Goal: Obtain resource: Download file/media

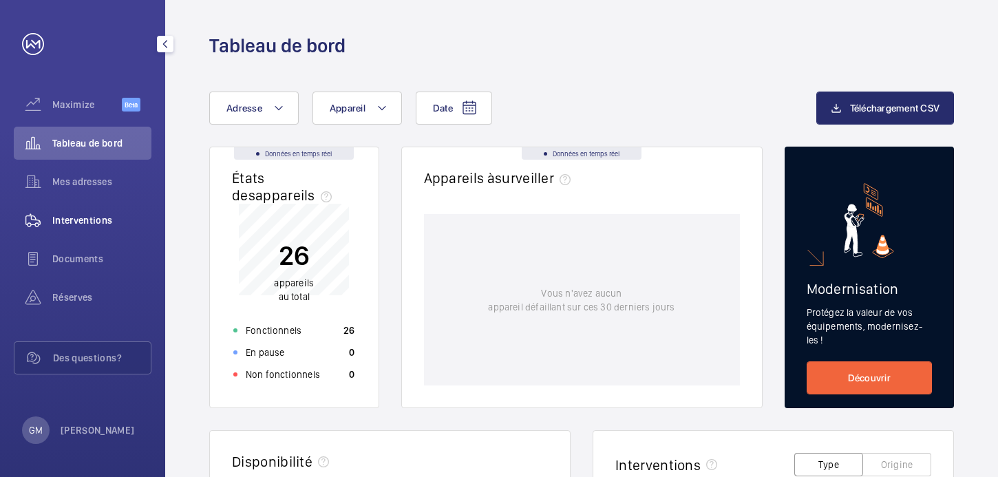
click at [112, 215] on span "Interventions" at bounding box center [101, 220] width 99 height 14
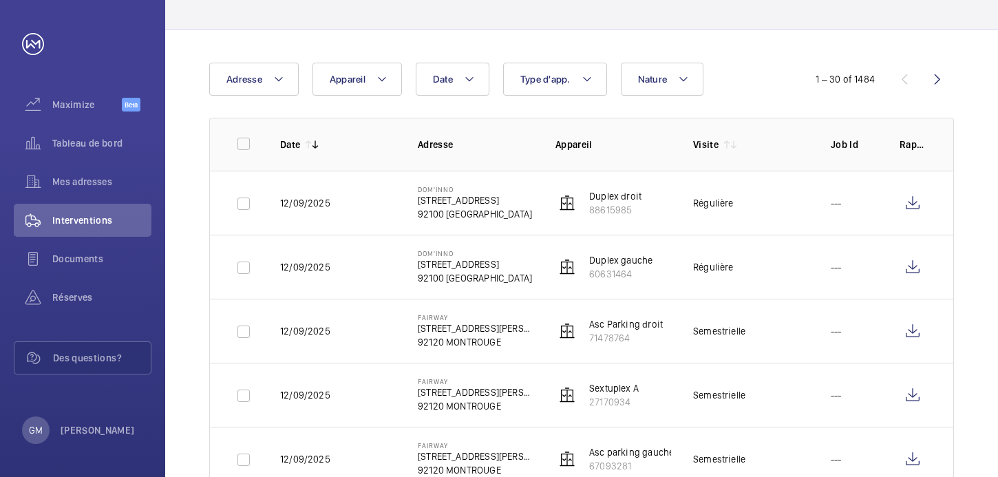
scroll to position [96, 0]
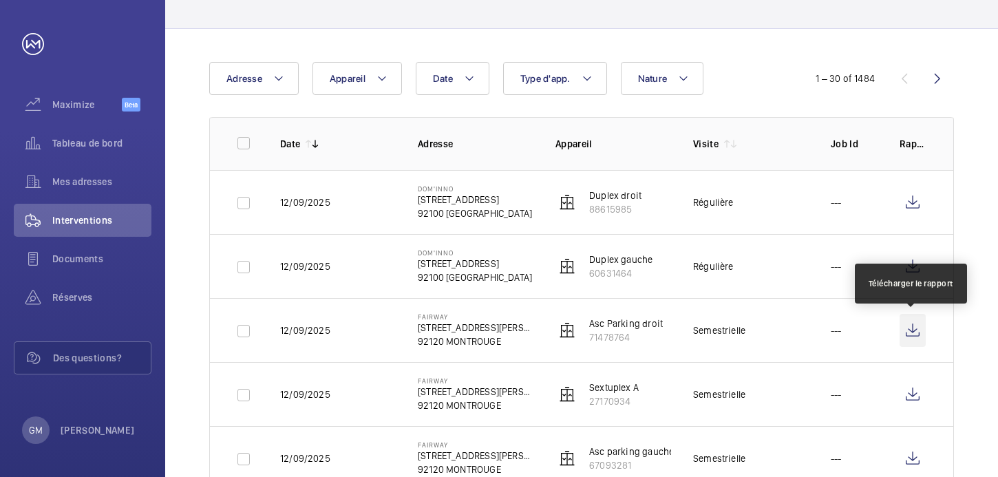
click at [917, 332] on wm-front-icon-button at bounding box center [912, 330] width 26 height 33
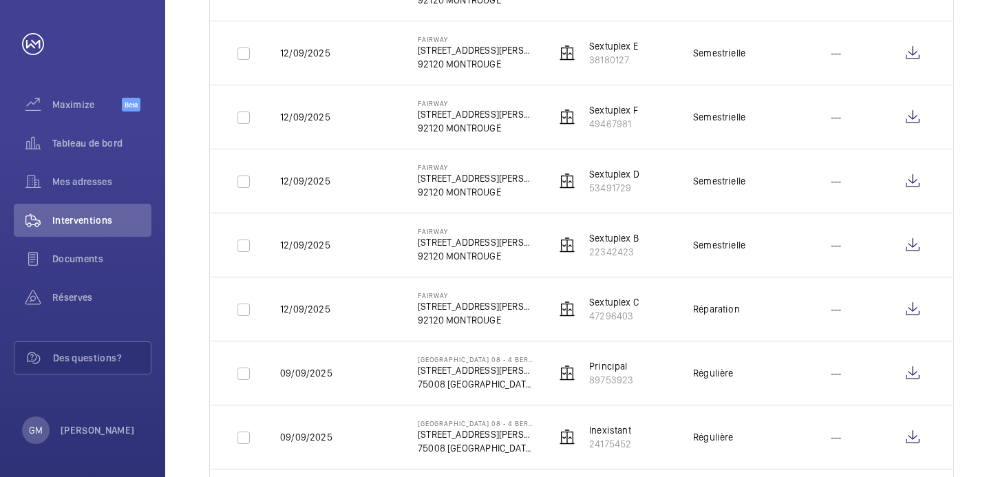
scroll to position [768, 0]
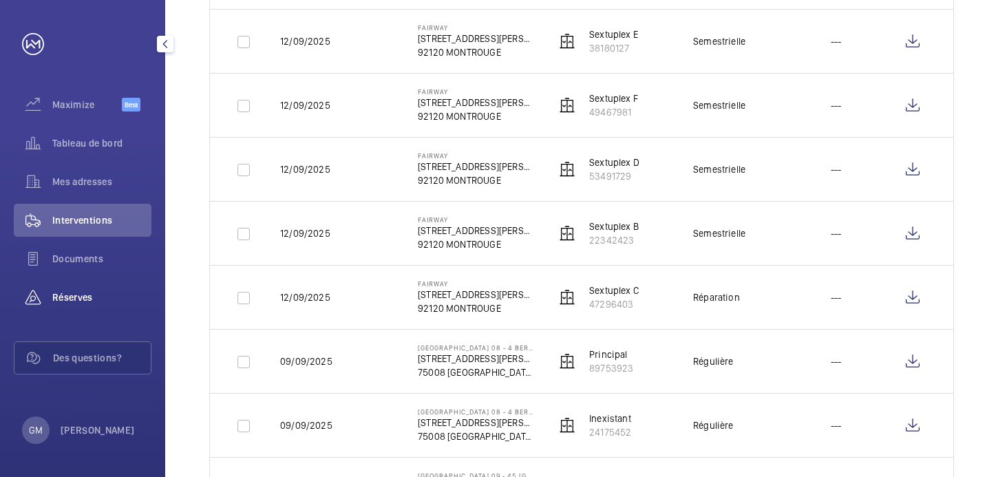
click at [89, 292] on span "Réserves" at bounding box center [101, 297] width 99 height 14
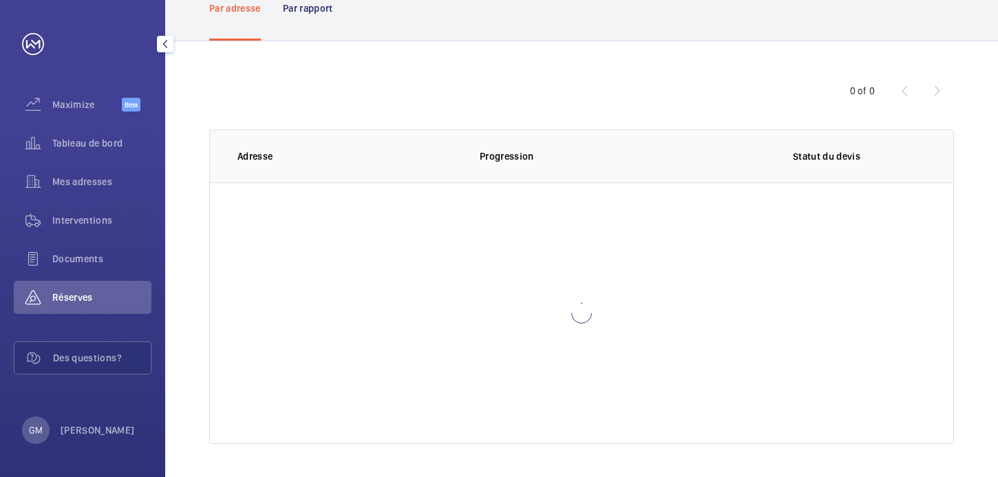
scroll to position [83, 0]
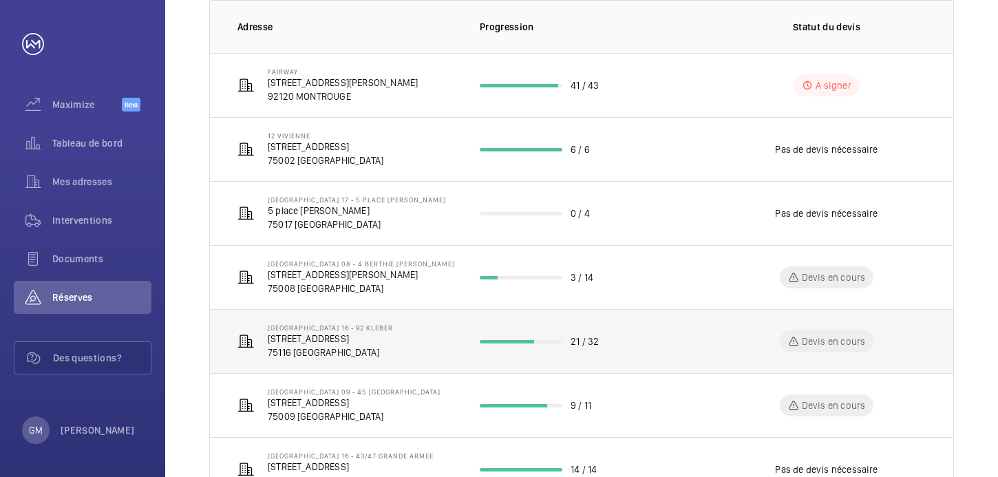
scroll to position [151, 0]
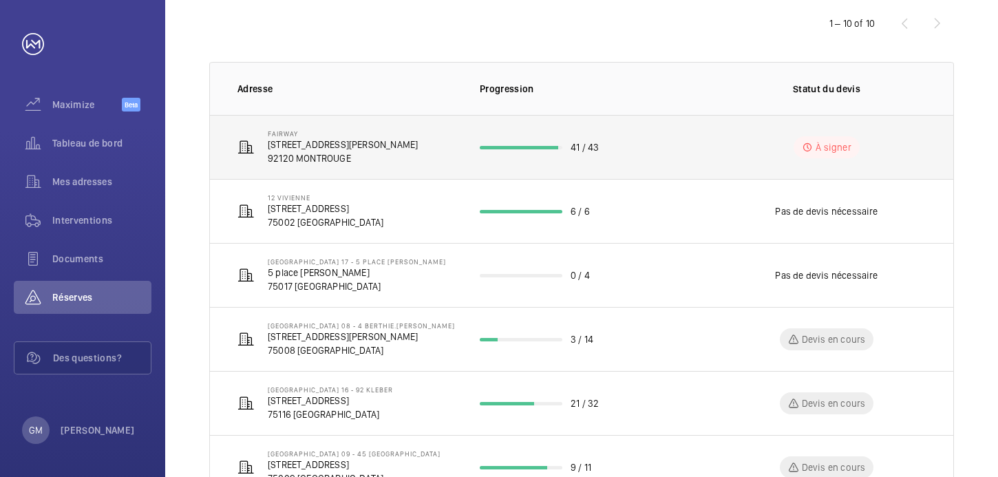
click at [418, 160] on p "92120 MONTROUGE" at bounding box center [343, 158] width 150 height 14
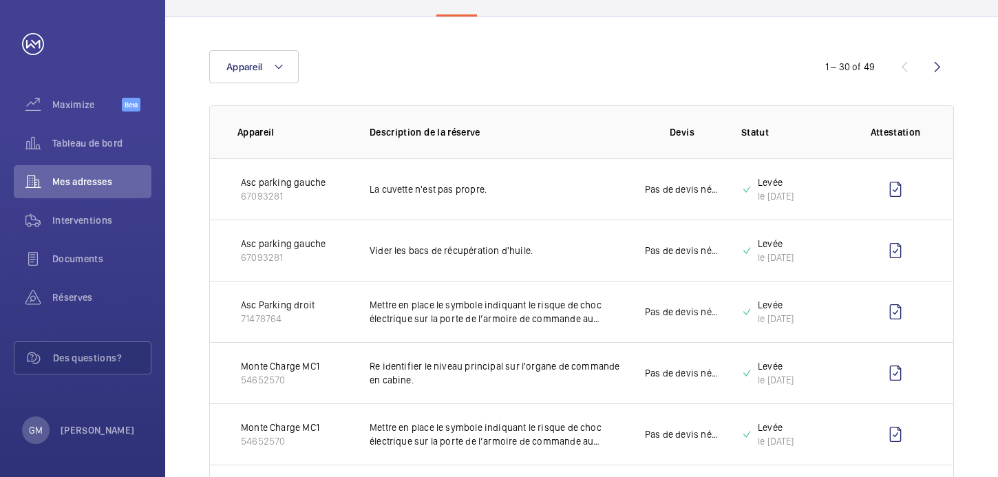
scroll to position [127, 0]
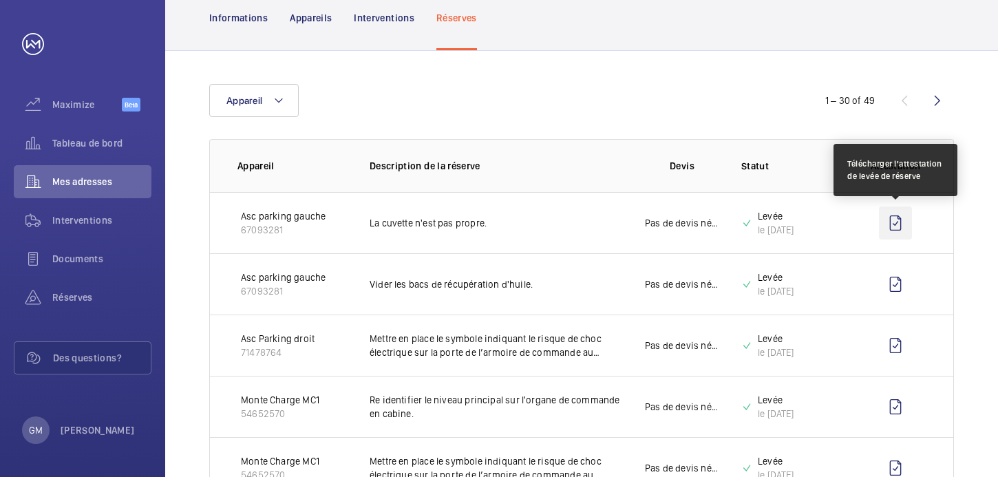
click at [892, 222] on wm-front-icon-button at bounding box center [895, 222] width 33 height 33
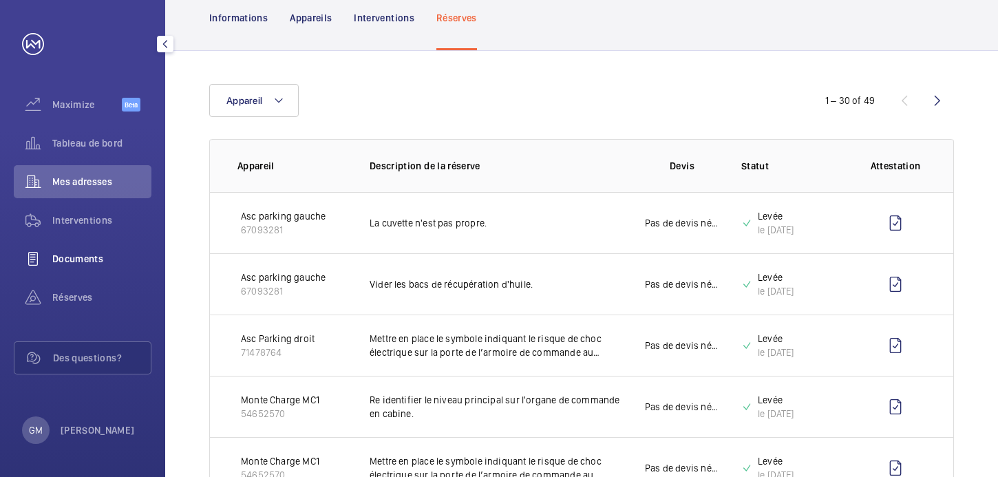
click at [96, 258] on span "Documents" at bounding box center [101, 259] width 99 height 14
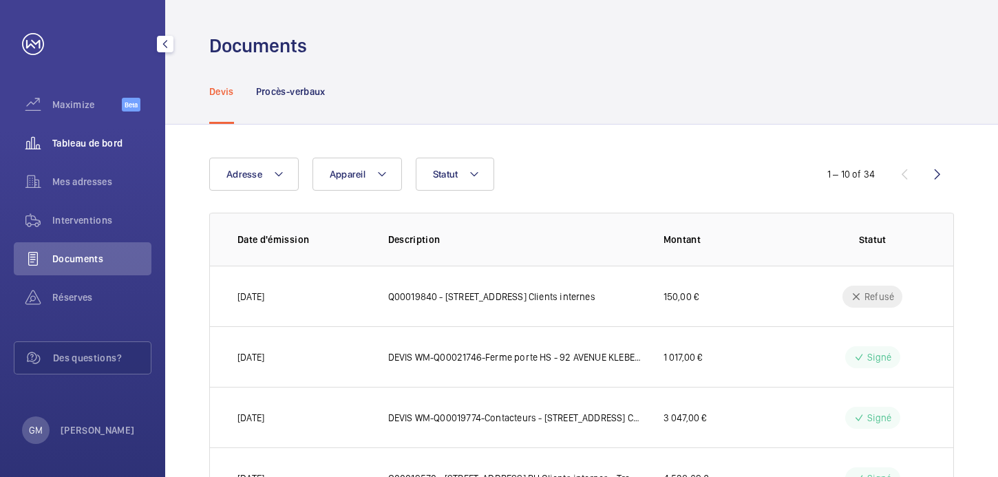
click at [94, 144] on span "Tableau de bord" at bounding box center [101, 143] width 99 height 14
